Goal: Task Accomplishment & Management: Use online tool/utility

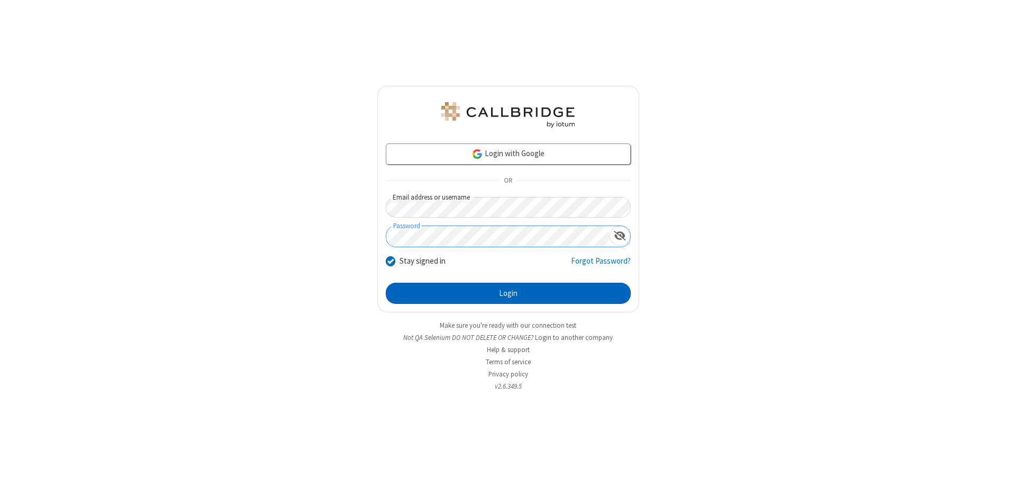
click at [508, 293] on button "Login" at bounding box center [508, 293] width 245 height 21
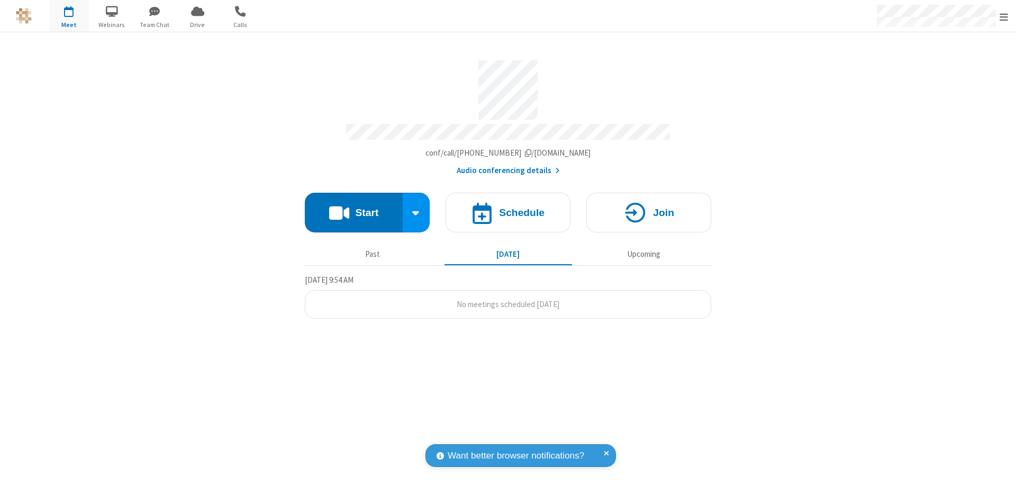
click at [354, 208] on button "Start" at bounding box center [354, 213] width 98 height 40
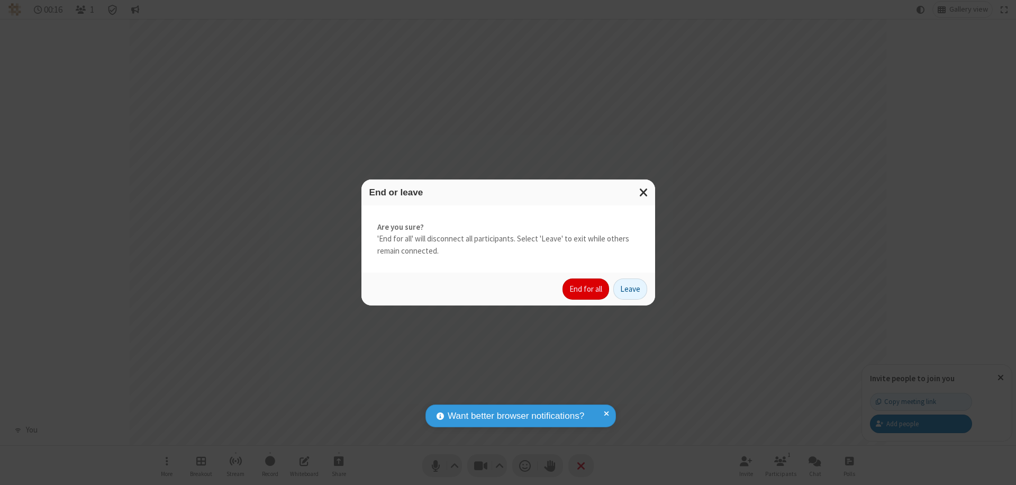
click at [587, 289] on button "End for all" at bounding box center [586, 288] width 47 height 21
